Goal: Task Accomplishment & Management: Use online tool/utility

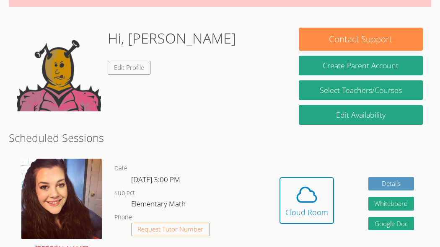
scroll to position [139, 0]
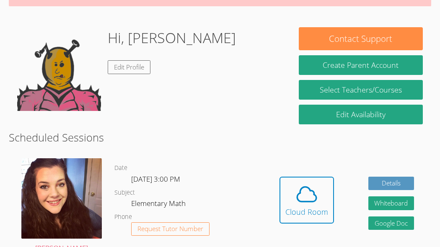
click at [252, 178] on dl "Date Thu Oct 9, 3:00 PM Subject Elementary Math Phone Request Tutor Number" at bounding box center [188, 206] width 148 height 87
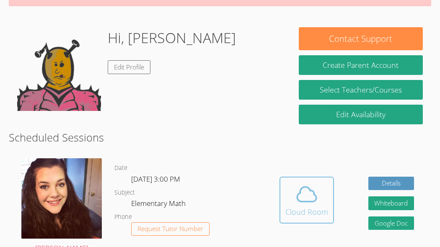
click at [285, 194] on span at bounding box center [306, 194] width 43 height 23
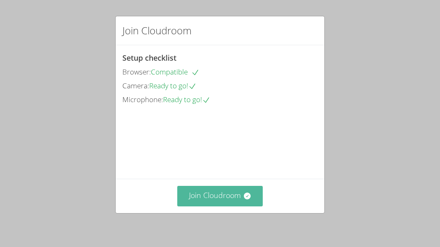
click at [230, 191] on button "Join Cloudroom" at bounding box center [220, 196] width 86 height 21
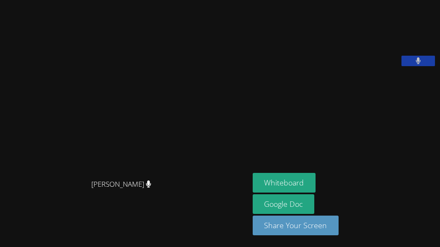
click at [230, 191] on div "[PERSON_NAME]" at bounding box center [124, 192] width 243 height 34
click at [288, 181] on button "Whiteboard" at bounding box center [284, 183] width 63 height 20
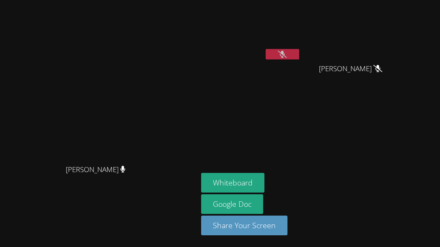
click at [287, 52] on icon at bounding box center [282, 54] width 9 height 7
click at [299, 53] on button at bounding box center [283, 54] width 34 height 10
click at [299, 49] on button at bounding box center [283, 54] width 34 height 10
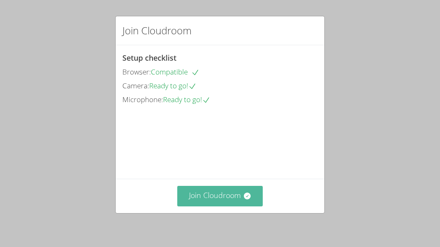
click at [213, 190] on button "Join Cloudroom" at bounding box center [220, 196] width 86 height 21
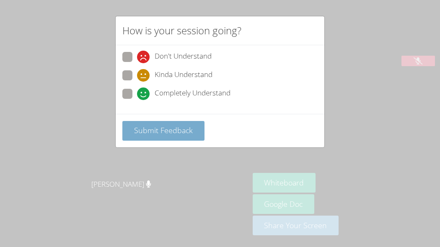
click at [180, 127] on span "Submit Feedback" at bounding box center [163, 130] width 59 height 10
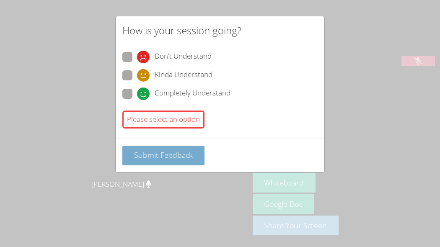
click at [145, 163] on button "Submit Feedback" at bounding box center [163, 156] width 82 height 20
click at [137, 100] on span at bounding box center [137, 100] width 0 height 0
click at [137, 94] on input "Completely Understand" at bounding box center [140, 92] width 7 height 7
radio input "true"
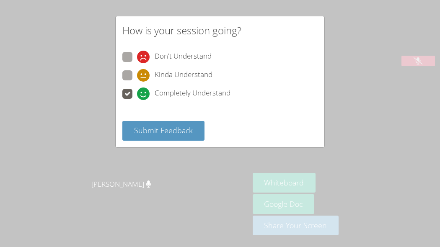
click at [137, 100] on span at bounding box center [137, 100] width 0 height 0
click at [137, 94] on input "Completely Understand" at bounding box center [140, 92] width 7 height 7
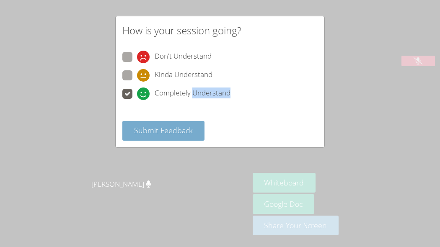
click at [146, 127] on span "Submit Feedback" at bounding box center [163, 130] width 59 height 10
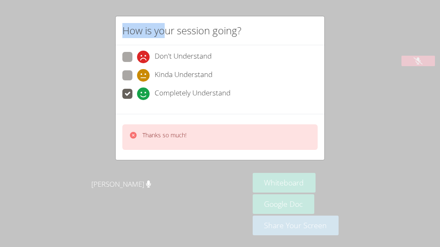
drag, startPoint x: 163, startPoint y: 3, endPoint x: 124, endPoint y: 0, distance: 38.3
click at [124, 0] on div "How is your session going? Don't Understand Kinda Understand Completely Underst…" at bounding box center [220, 123] width 440 height 247
